Goal: Navigation & Orientation: Find specific page/section

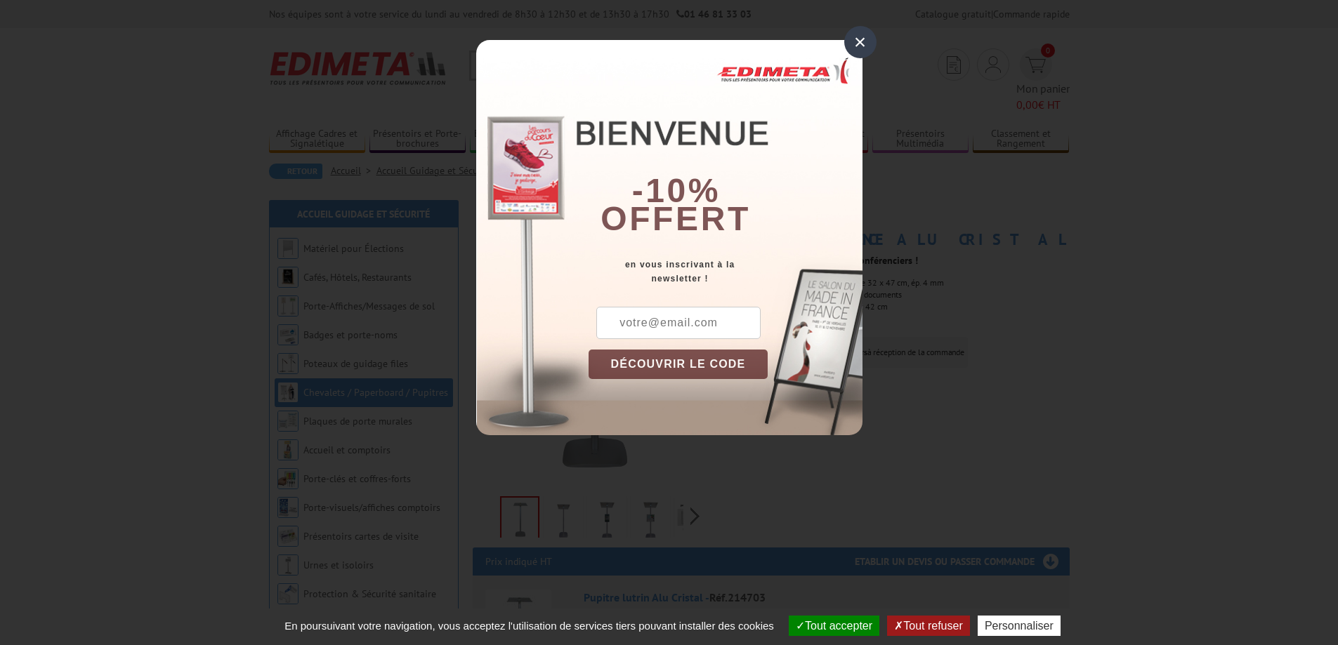
click at [864, 36] on div "×" at bounding box center [860, 42] width 32 height 32
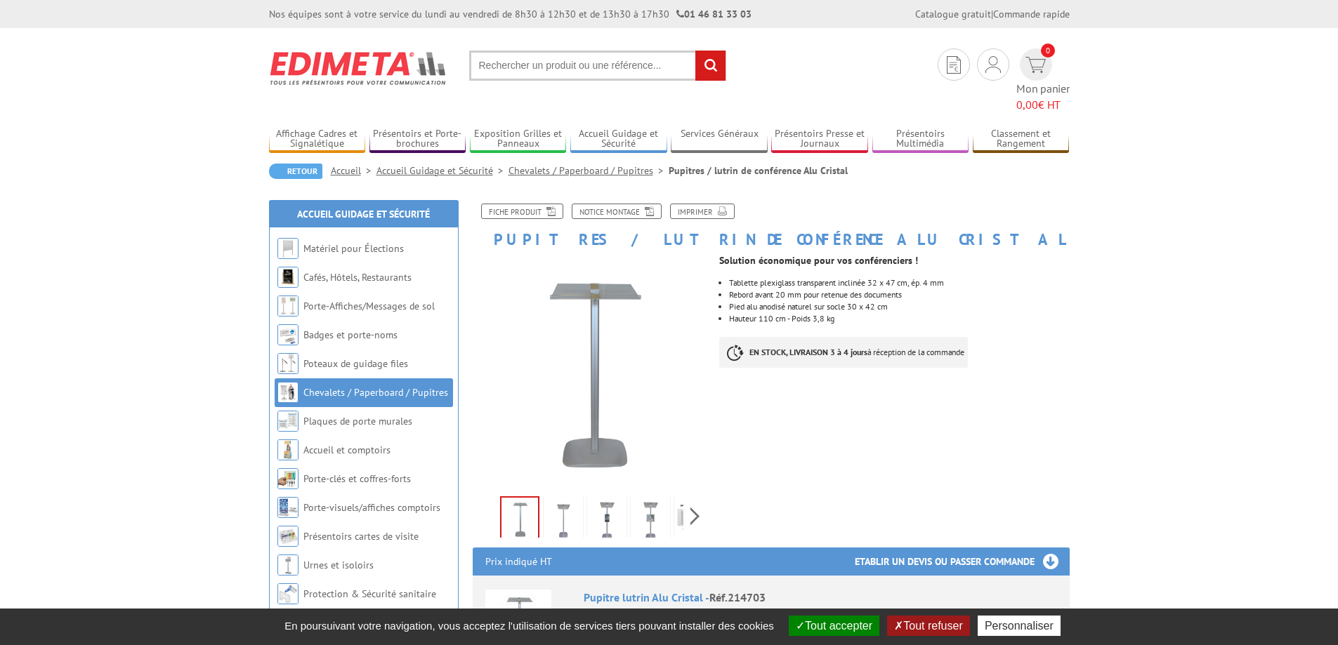
click at [344, 386] on link "Chevalets / Paperboard / Pupitres" at bounding box center [375, 392] width 145 height 13
